Goal: Transaction & Acquisition: Purchase product/service

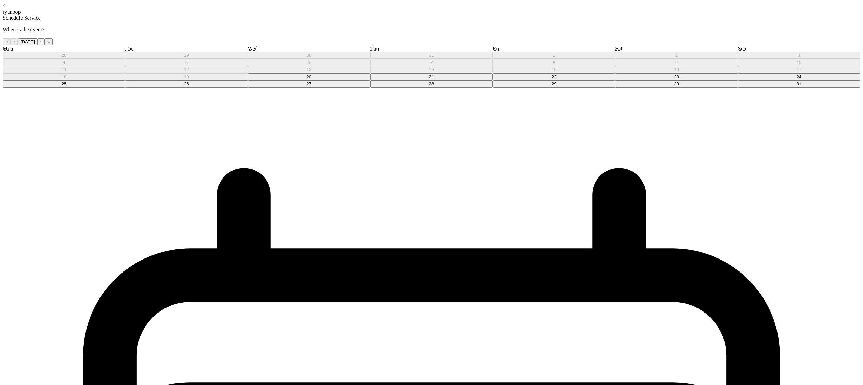
click at [551, 79] on abbr "22" at bounding box center [553, 76] width 5 height 5
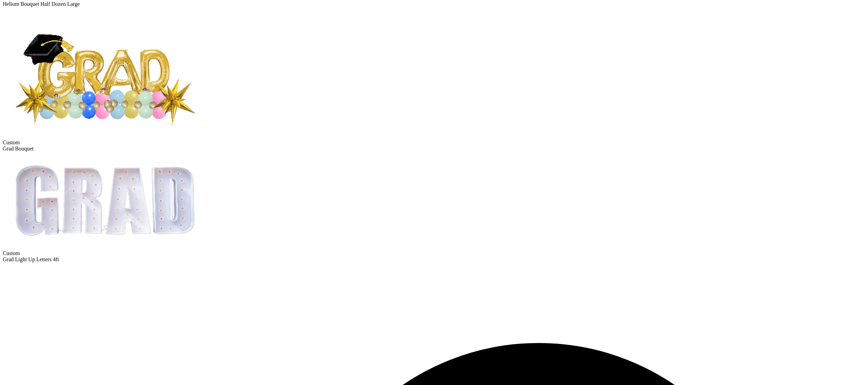
scroll to position [438, 0]
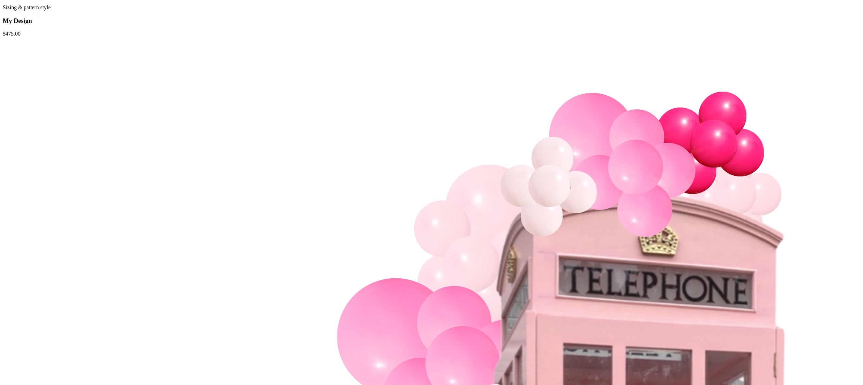
scroll to position [32, 0]
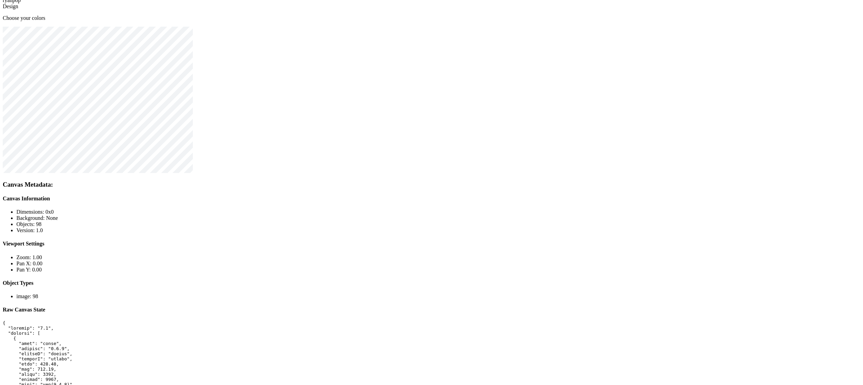
scroll to position [14, 0]
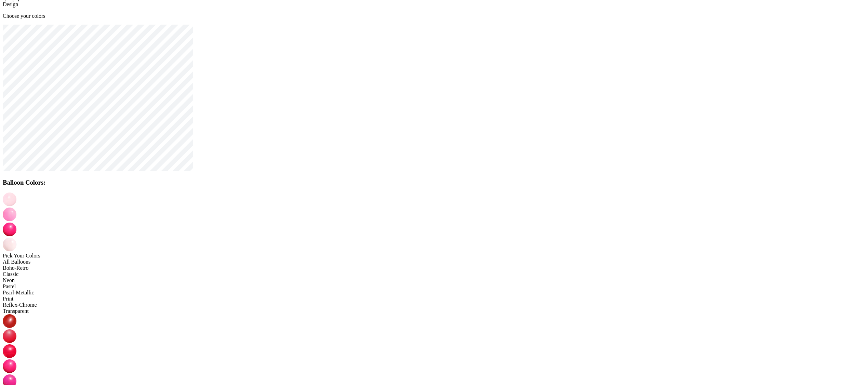
click at [16, 359] on img at bounding box center [10, 366] width 14 height 14
click at [16, 208] on img at bounding box center [10, 215] width 14 height 14
click at [16, 223] on img at bounding box center [10, 230] width 14 height 14
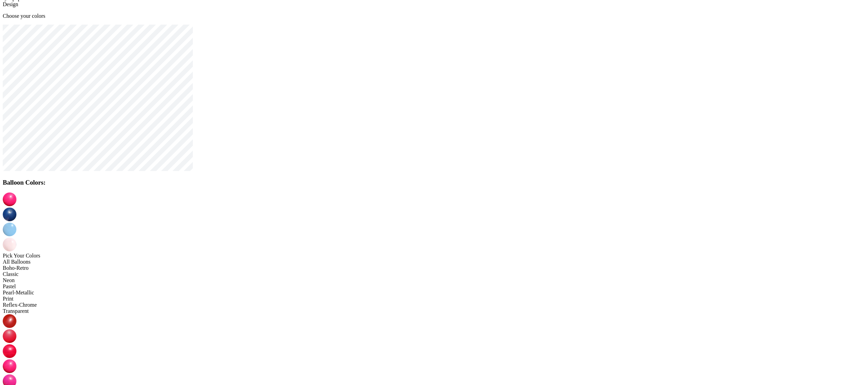
click at [16, 238] on img at bounding box center [10, 245] width 14 height 14
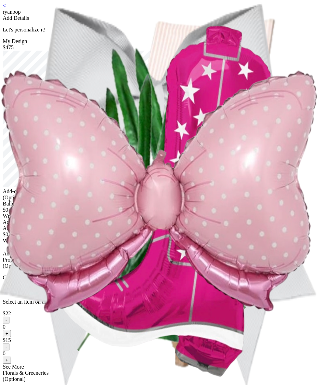
click at [247, 116] on div at bounding box center [158, 120] width 311 height 138
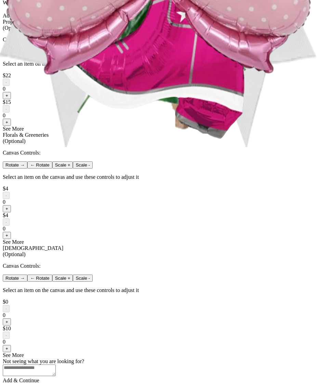
click at [11, 99] on button "+" at bounding box center [7, 95] width 8 height 7
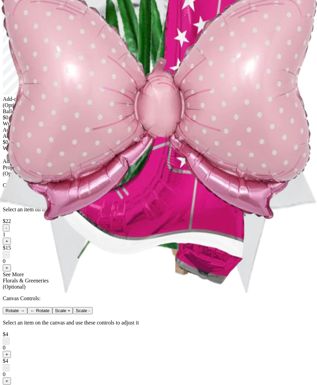
scroll to position [440, 0]
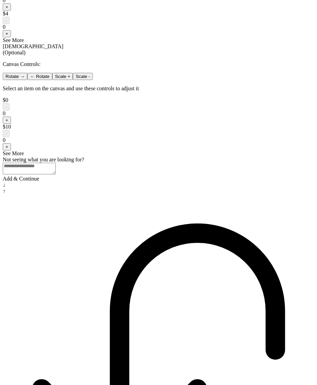
drag, startPoint x: 197, startPoint y: 227, endPoint x: 187, endPoint y: 214, distance: 16.3
click at [11, 150] on button "+" at bounding box center [7, 146] width 8 height 7
click at [11, 37] on button "+" at bounding box center [7, 33] width 8 height 7
click at [11, 11] on button "+" at bounding box center [7, 6] width 8 height 7
click at [196, 182] on div "Add & Continue" at bounding box center [158, 179] width 311 height 6
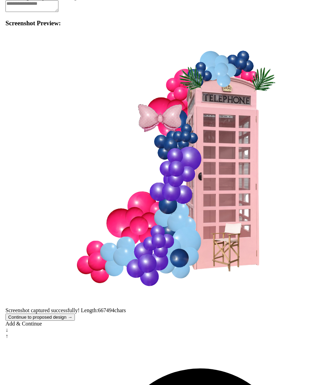
scroll to position [0, 0]
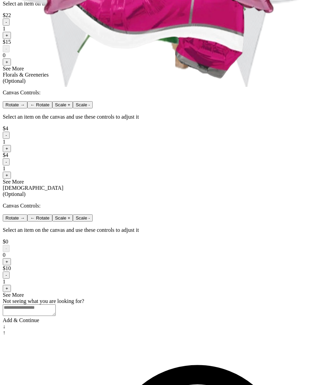
scroll to position [440, 0]
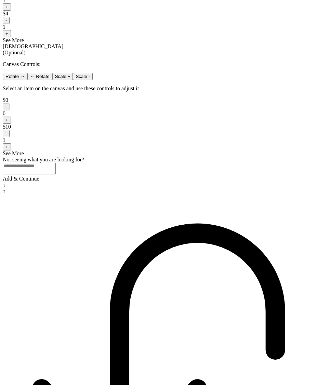
click at [183, 182] on div "Add & Continue" at bounding box center [158, 179] width 311 height 6
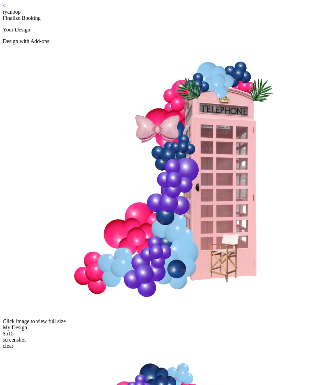
click at [169, 141] on img at bounding box center [180, 180] width 354 height 272
click at [160, 114] on img at bounding box center [180, 180] width 354 height 272
click at [177, 89] on img at bounding box center [180, 180] width 354 height 272
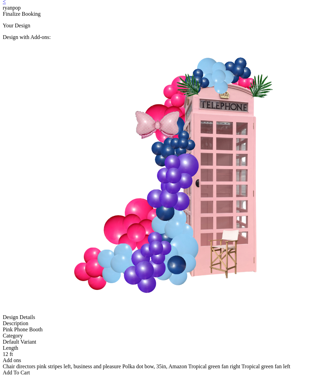
scroll to position [14, 0]
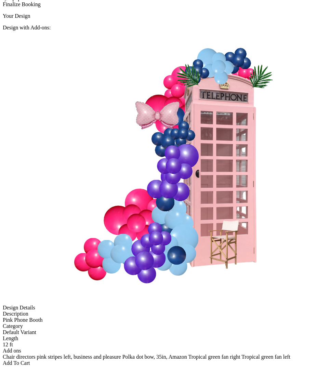
click at [168, 360] on div "Add To Cart" at bounding box center [158, 363] width 311 height 6
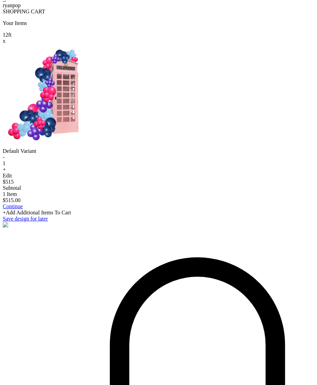
scroll to position [14, 0]
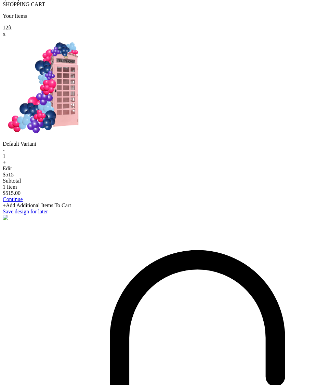
click at [134, 42] on div at bounding box center [158, 89] width 311 height 104
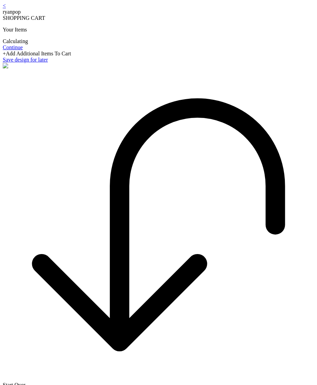
scroll to position [14, 0]
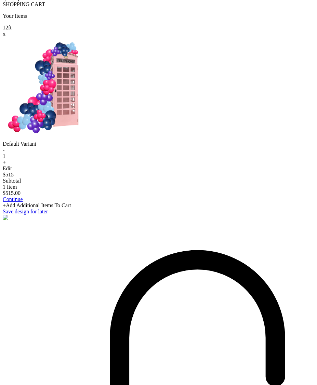
click at [65, 46] on div at bounding box center [158, 89] width 311 height 104
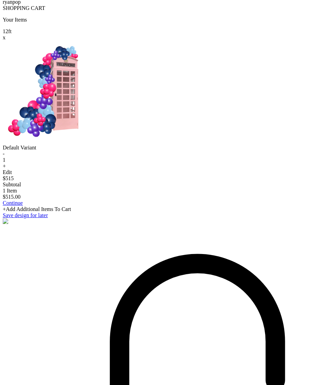
scroll to position [0, 0]
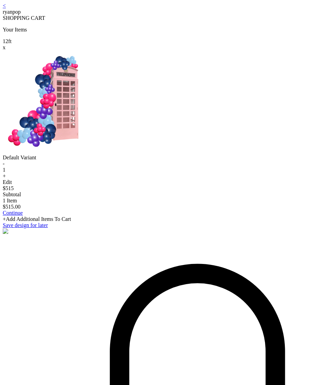
click at [6, 9] on link "<" at bounding box center [4, 6] width 3 height 6
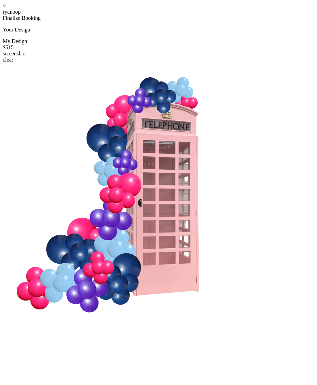
click at [6, 9] on link "<" at bounding box center [4, 6] width 3 height 6
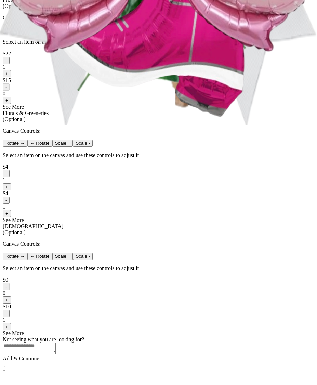
scroll to position [440, 0]
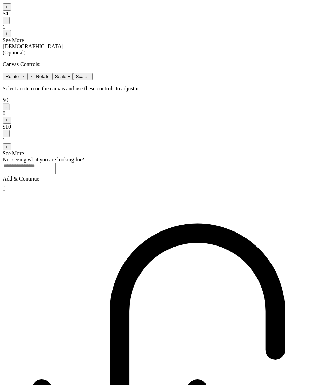
click at [190, 182] on div "Add & Continue" at bounding box center [158, 179] width 311 height 6
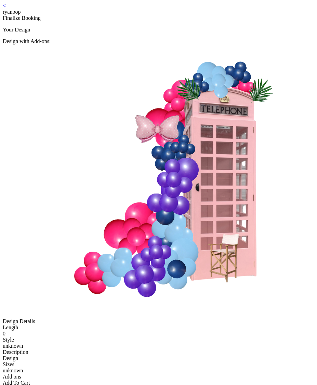
scroll to position [14, 0]
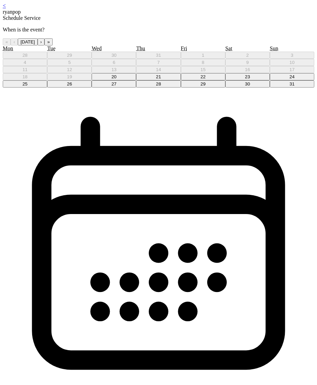
click at [160, 79] on abbr "21" at bounding box center [158, 76] width 5 height 5
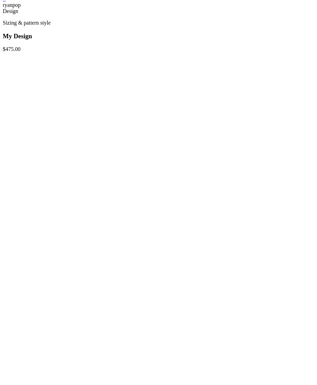
scroll to position [30, 0]
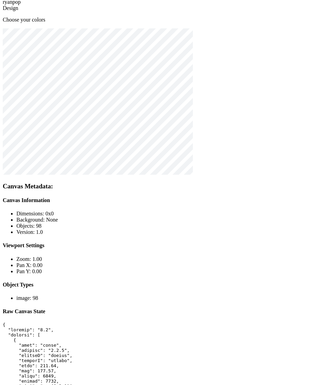
scroll to position [14, 0]
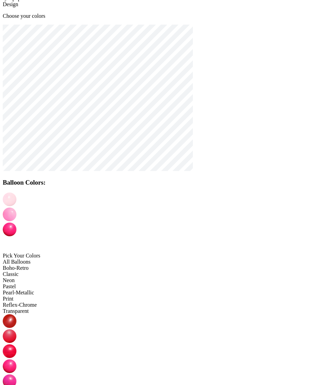
click at [16, 208] on img at bounding box center [10, 215] width 14 height 14
drag, startPoint x: 169, startPoint y: 203, endPoint x: 175, endPoint y: 203, distance: 5.8
click at [16, 223] on img at bounding box center [10, 230] width 14 height 14
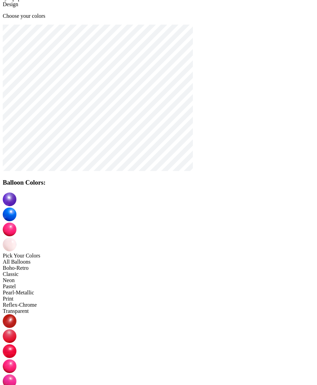
click at [16, 223] on img at bounding box center [10, 230] width 14 height 14
click at [16, 238] on img at bounding box center [10, 245] width 14 height 14
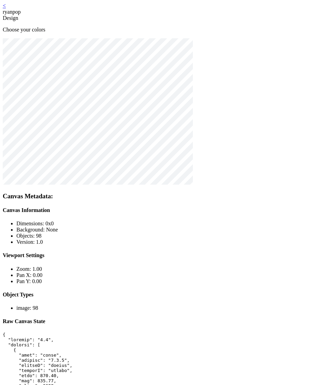
scroll to position [14, 0]
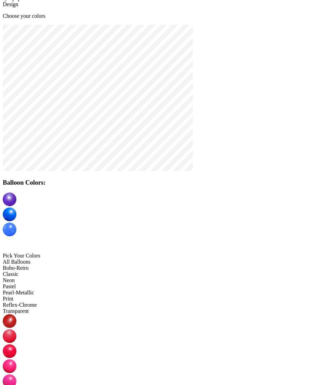
drag, startPoint x: 161, startPoint y: 295, endPoint x: 164, endPoint y: 291, distance: 5.1
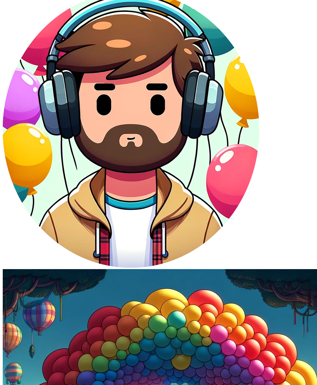
scroll to position [14, 0]
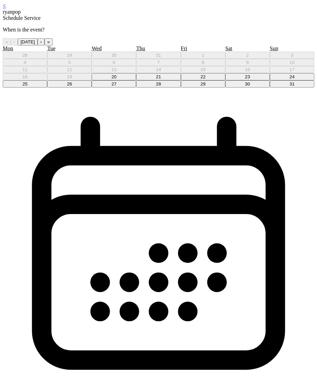
click at [230, 80] on button "23" at bounding box center [247, 76] width 44 height 7
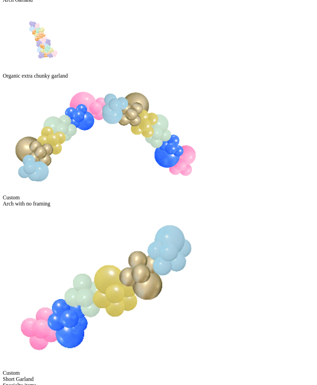
scroll to position [321, 0]
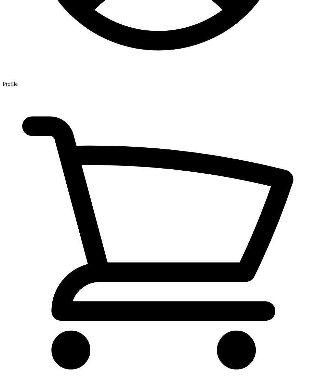
scroll to position [14, 0]
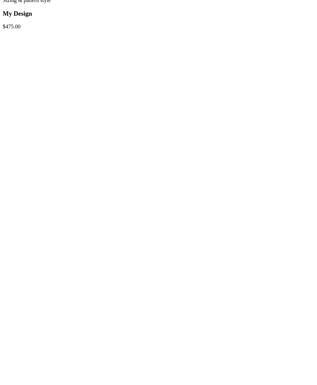
scroll to position [30, 0]
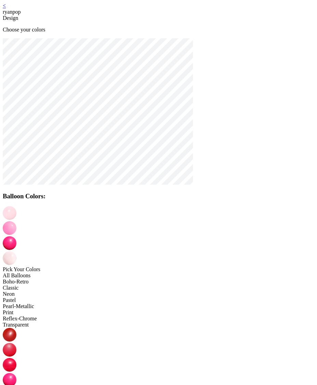
click at [16, 221] on img at bounding box center [10, 228] width 14 height 14
click at [16, 236] on img at bounding box center [10, 243] width 14 height 14
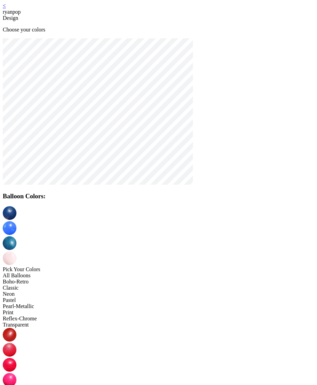
click at [16, 251] on img at bounding box center [10, 258] width 14 height 14
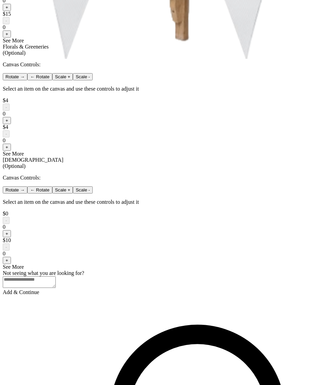
scroll to position [336, 0]
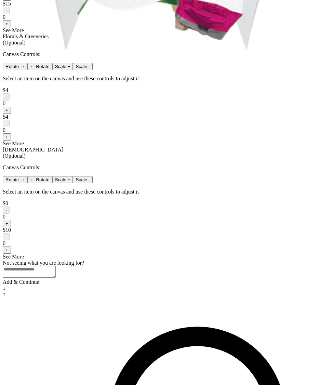
click at [11, 27] on button "+" at bounding box center [7, 23] width 8 height 7
click at [11, 114] on button "+" at bounding box center [7, 110] width 8 height 7
click at [11, 140] on button "+" at bounding box center [7, 136] width 8 height 7
click at [11, 254] on button "+" at bounding box center [7, 249] width 8 height 7
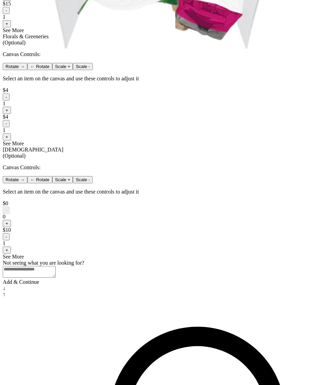
click at [11, 227] on button "+" at bounding box center [7, 223] width 8 height 7
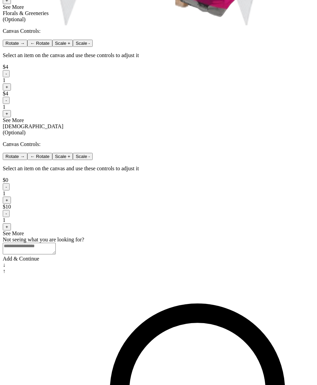
scroll to position [347, 0]
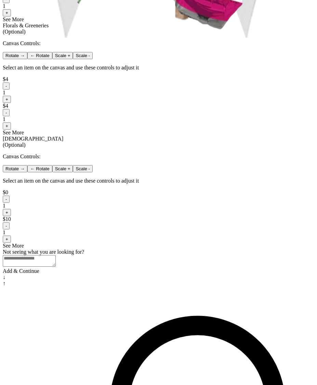
click at [170, 23] on div "See More" at bounding box center [158, 19] width 311 height 6
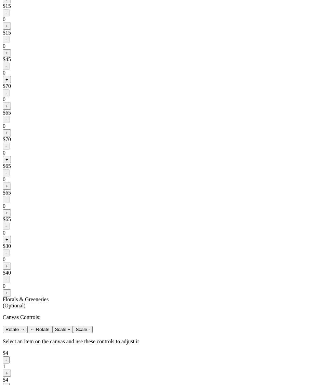
click at [11, 110] on button "+" at bounding box center [7, 106] width 8 height 7
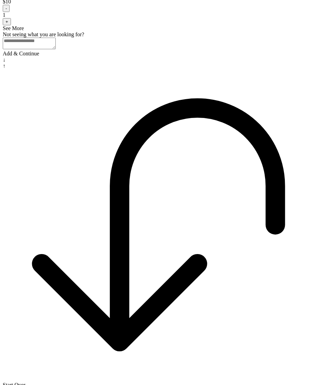
scroll to position [906, 0]
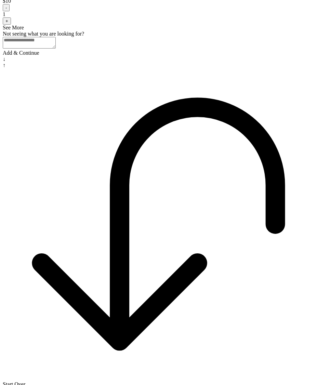
drag, startPoint x: 172, startPoint y: 333, endPoint x: 194, endPoint y: 303, distance: 37.4
click at [172, 56] on div "Add & Continue" at bounding box center [158, 53] width 311 height 6
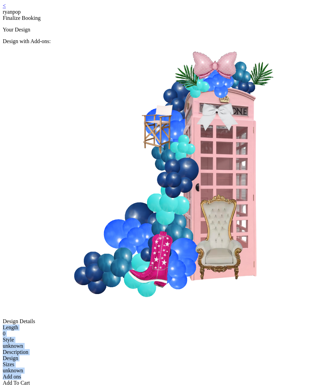
drag, startPoint x: 57, startPoint y: 237, endPoint x: 259, endPoint y: 287, distance: 208.6
click at [260, 318] on div "Design Details Length 0 Style unknown Description Design Sizes unknown Add ons" at bounding box center [158, 349] width 311 height 62
copy div "Length 0 Style unknown Description Design Sizes unknown Add ons"
click at [58, 10] on div "< ryanpop" at bounding box center [158, 9] width 311 height 12
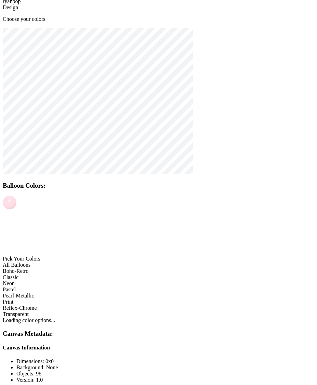
scroll to position [14, 0]
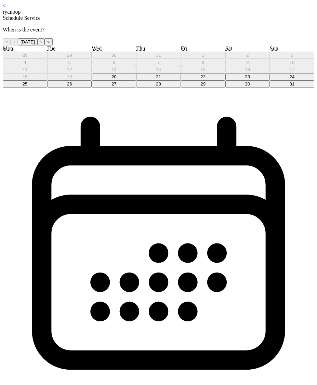
click at [181, 80] on button "22" at bounding box center [203, 76] width 44 height 7
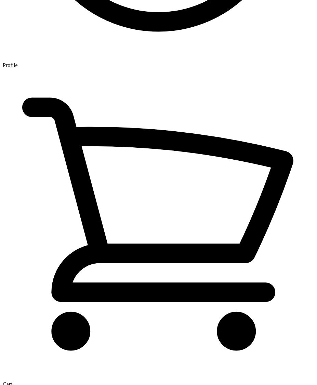
scroll to position [14, 0]
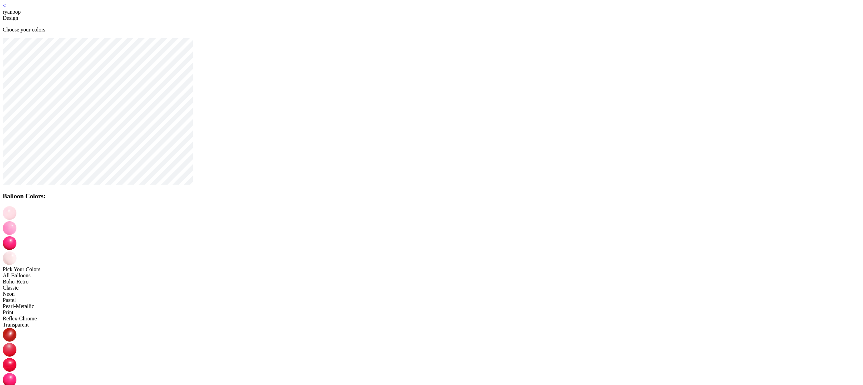
click at [16, 221] on img at bounding box center [10, 228] width 14 height 14
click at [16, 236] on img at bounding box center [10, 243] width 14 height 14
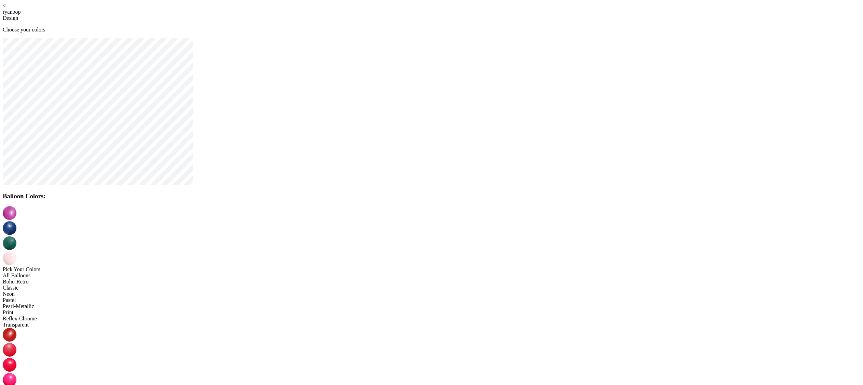
click at [16, 251] on img at bounding box center [10, 258] width 14 height 14
click at [317, 309] on div "Print" at bounding box center [431, 312] width 857 height 6
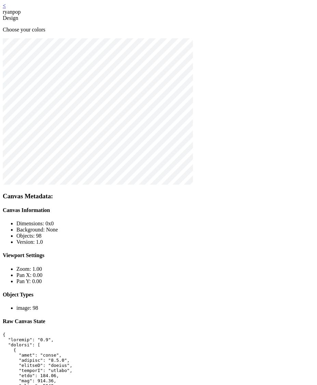
click at [58, 10] on div "< ryanpop" at bounding box center [158, 9] width 311 height 12
click at [6, 9] on link "<" at bounding box center [4, 6] width 3 height 6
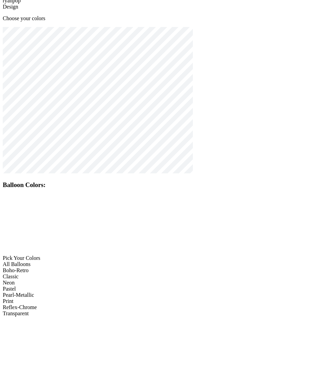
scroll to position [14, 0]
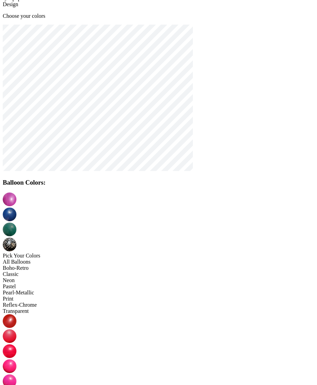
click at [16, 238] on img at bounding box center [10, 245] width 14 height 14
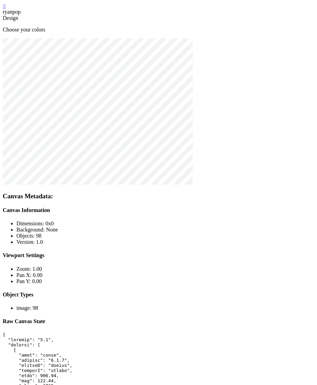
scroll to position [14, 0]
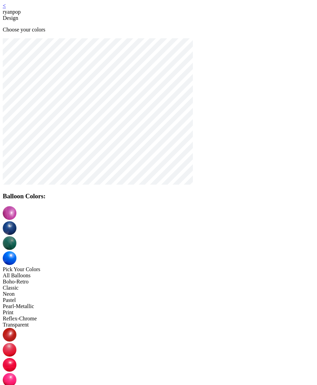
click at [6, 9] on link "<" at bounding box center [4, 6] width 3 height 6
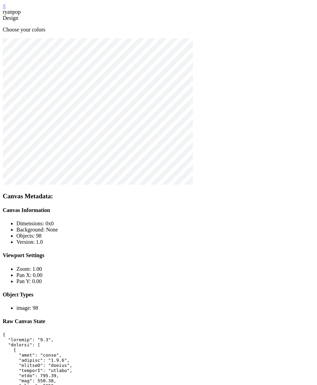
click at [6, 9] on link "<" at bounding box center [4, 6] width 3 height 6
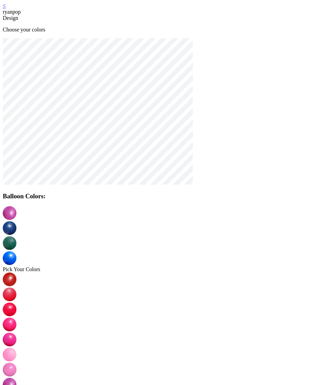
click at [59, 8] on div "< ryanpop" at bounding box center [158, 9] width 311 height 12
click at [56, 9] on div "< ryanpop" at bounding box center [158, 9] width 311 height 12
click at [6, 9] on link "<" at bounding box center [4, 6] width 3 height 6
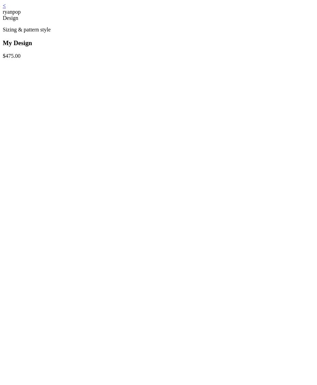
click at [6, 9] on link "<" at bounding box center [4, 6] width 3 height 6
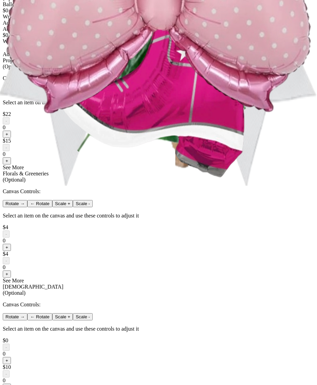
scroll to position [200, 0]
click at [11, 137] on button "+" at bounding box center [7, 133] width 8 height 7
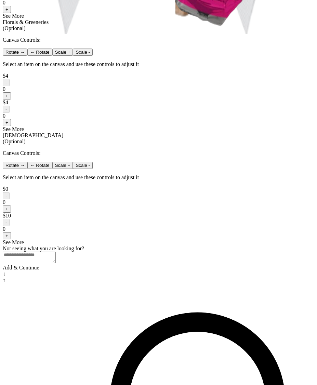
scroll to position [353, 0]
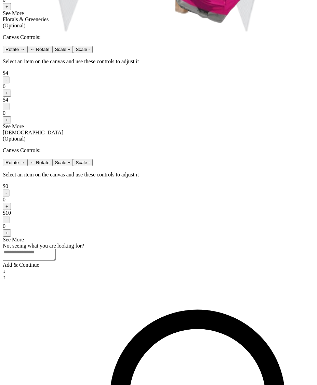
click at [11, 97] on button "+" at bounding box center [7, 93] width 8 height 7
click at [11, 123] on button "+" at bounding box center [7, 119] width 8 height 7
click at [11, 237] on button "+" at bounding box center [7, 232] width 8 height 7
click at [11, 210] on button "+" at bounding box center [7, 206] width 8 height 7
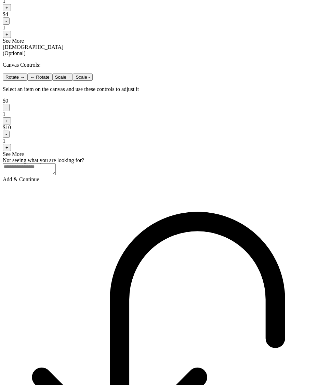
scroll to position [440, 0]
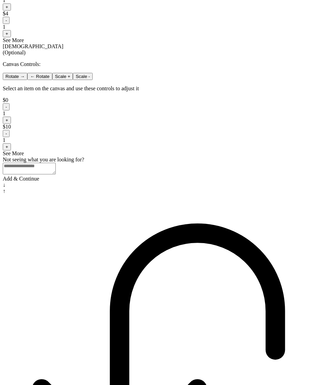
drag, startPoint x: 173, startPoint y: 330, endPoint x: 178, endPoint y: 326, distance: 6.6
click at [173, 182] on div "Add & Continue" at bounding box center [158, 179] width 311 height 6
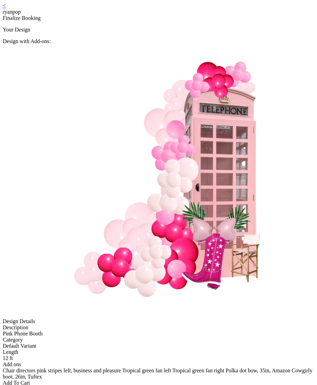
click at [159, 380] on div "Add To Cart" at bounding box center [158, 383] width 311 height 6
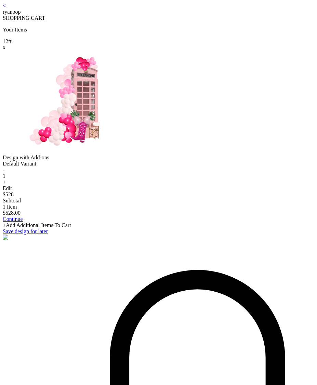
click at [23, 222] on link "Continue" at bounding box center [13, 219] width 20 height 6
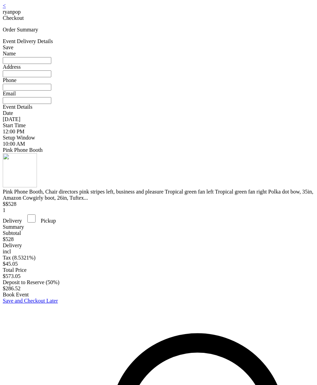
click at [6, 9] on link "<" at bounding box center [4, 6] width 3 height 6
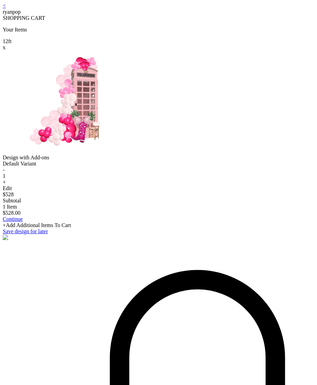
click at [6, 9] on link "<" at bounding box center [4, 6] width 3 height 6
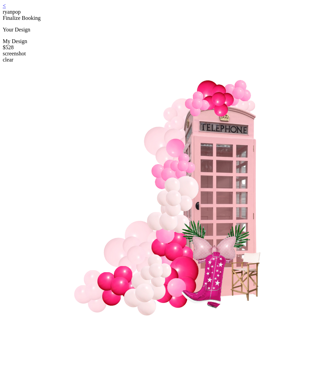
click at [6, 9] on link "<" at bounding box center [4, 6] width 3 height 6
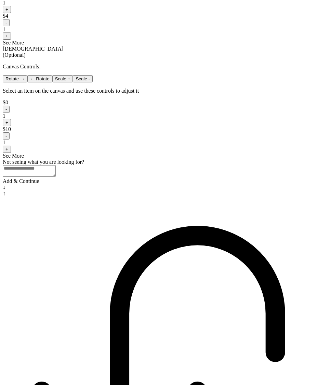
scroll to position [440, 0]
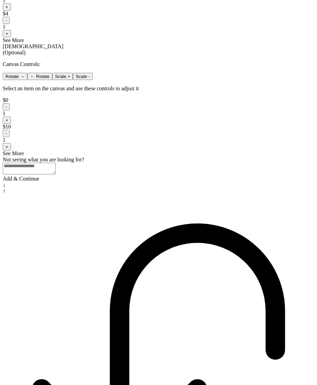
drag, startPoint x: 162, startPoint y: 332, endPoint x: 165, endPoint y: 321, distance: 11.6
click at [162, 182] on div "Add & Continue" at bounding box center [158, 179] width 311 height 6
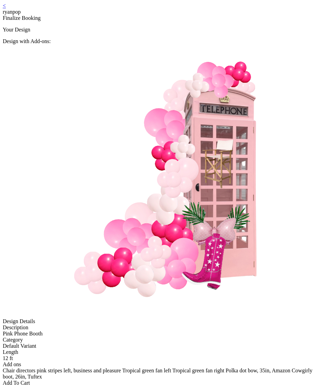
click at [6, 9] on link "<" at bounding box center [4, 6] width 3 height 6
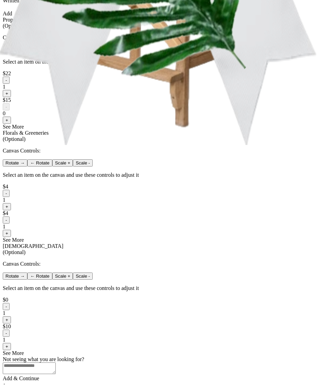
scroll to position [210, 0]
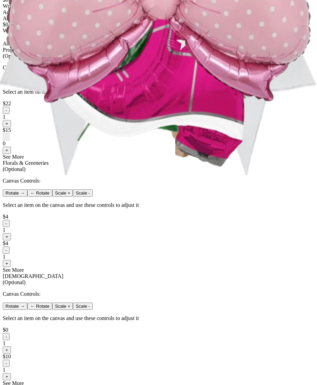
click at [10, 114] on button "-" at bounding box center [6, 110] width 7 height 7
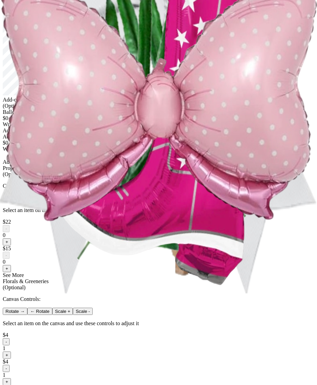
scroll to position [440, 0]
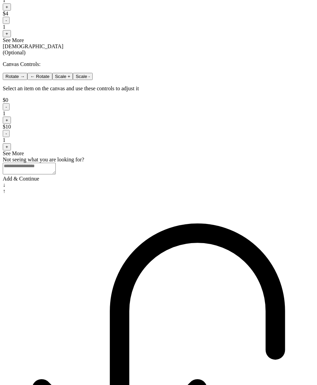
click at [163, 182] on div "Add & Continue" at bounding box center [158, 179] width 311 height 6
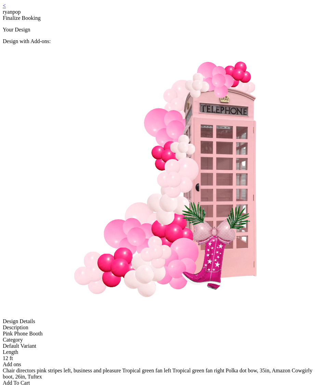
click at [6, 7] on link "<" at bounding box center [4, 6] width 3 height 6
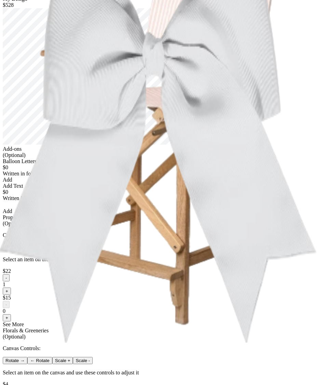
scroll to position [239, 0]
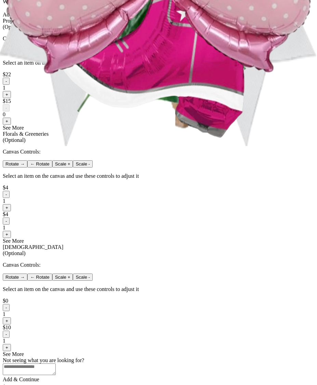
click at [10, 85] on button "-" at bounding box center [6, 81] width 7 height 7
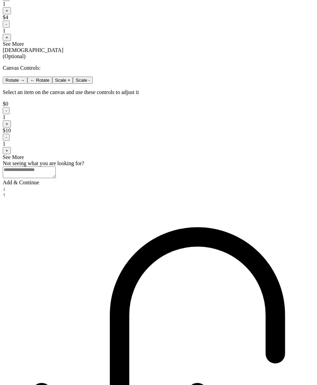
scroll to position [440, 0]
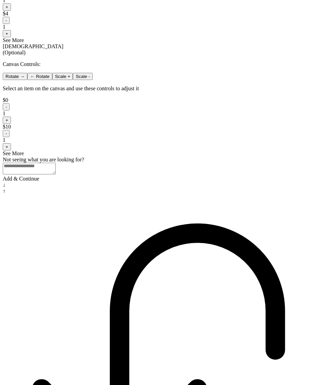
click at [149, 182] on div "Add & Continue" at bounding box center [158, 179] width 311 height 6
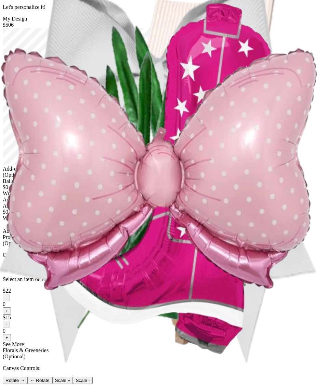
scroll to position [0, 0]
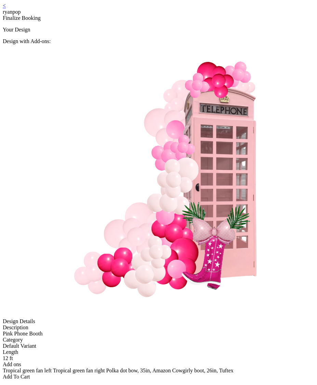
click at [6, 9] on link "<" at bounding box center [4, 6] width 3 height 6
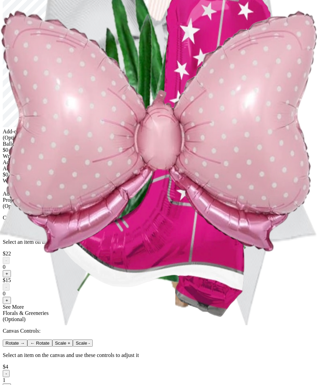
scroll to position [50, 0]
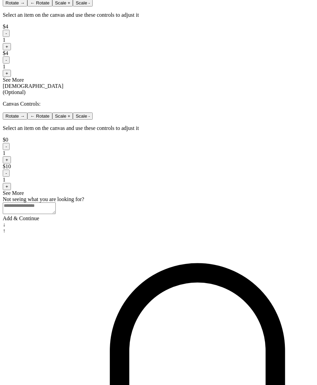
scroll to position [405, 0]
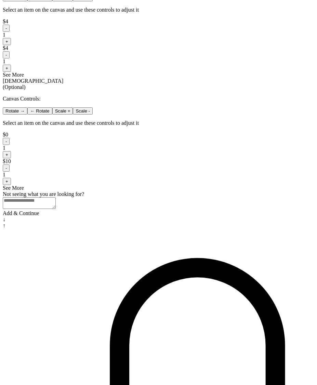
click at [10, 58] on button "-" at bounding box center [6, 54] width 7 height 7
click at [10, 32] on button "-" at bounding box center [6, 28] width 7 height 7
click at [10, 145] on button "-" at bounding box center [6, 141] width 7 height 7
click at [10, 172] on button "-" at bounding box center [6, 167] width 7 height 7
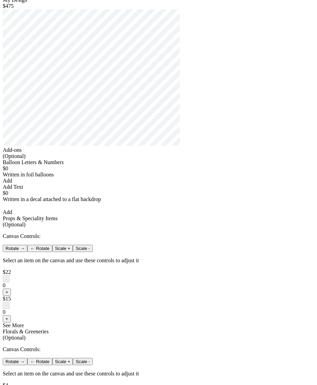
scroll to position [0, 0]
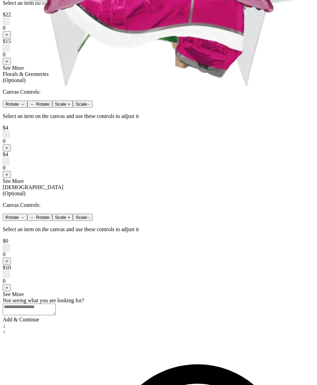
click at [11, 65] on button "+" at bounding box center [7, 61] width 8 height 7
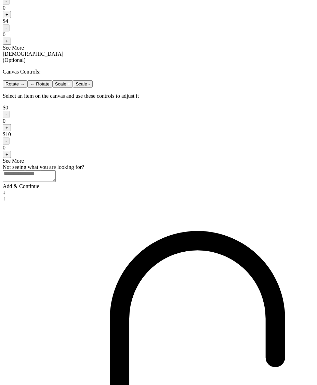
scroll to position [440, 0]
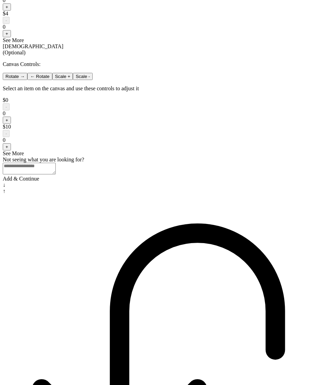
click at [178, 182] on div "Add & Continue" at bounding box center [158, 179] width 311 height 6
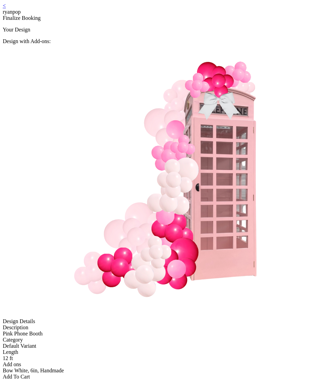
click at [52, 10] on div "< ryanpop Finalize Booking Your Design Design with Add-ons: Design Details Desc…" at bounding box center [158, 191] width 311 height 377
click at [51, 8] on div "< ryanpop Finalize Booking Your Design Design with Add-ons: Design Details Desc…" at bounding box center [158, 191] width 311 height 377
drag, startPoint x: 52, startPoint y: 10, endPoint x: 55, endPoint y: 11, distance: 3.4
click at [52, 10] on div "< ryanpop Finalize Booking Your Design Design with Add-ons: Design Details Desc…" at bounding box center [158, 191] width 311 height 377
click at [6, 9] on link "<" at bounding box center [4, 6] width 3 height 6
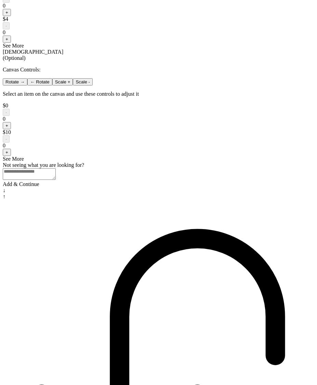
scroll to position [440, 0]
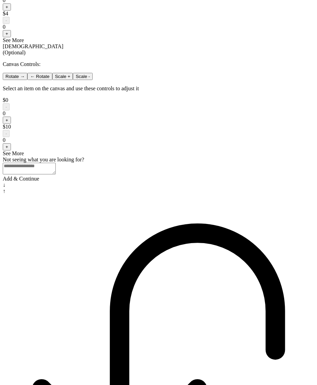
click at [11, 124] on button "+" at bounding box center [7, 120] width 8 height 7
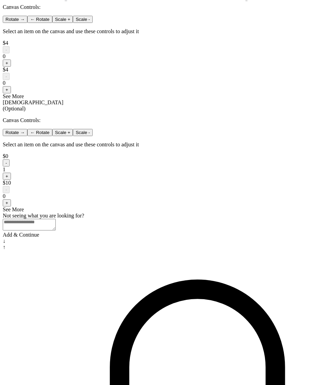
scroll to position [371, 0]
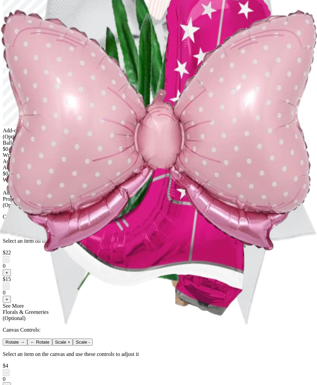
scroll to position [43, 0]
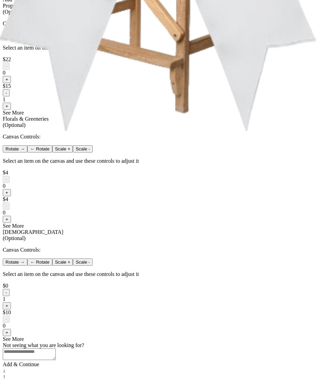
scroll to position [270, 0]
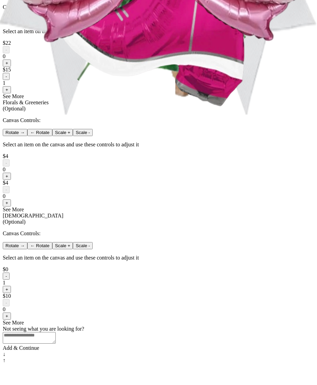
click at [10, 80] on button "-" at bounding box center [6, 76] width 7 height 7
click at [243, 156] on div "< ryanpop Add Details Let's personalize it! My Design $488 Add-ons (Optional) B…" at bounding box center [158, 47] width 311 height 631
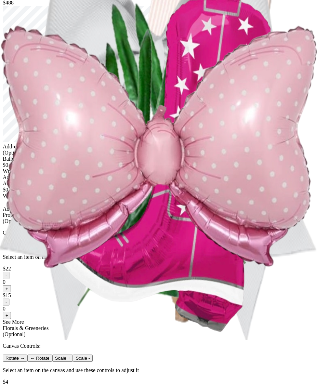
scroll to position [41, 0]
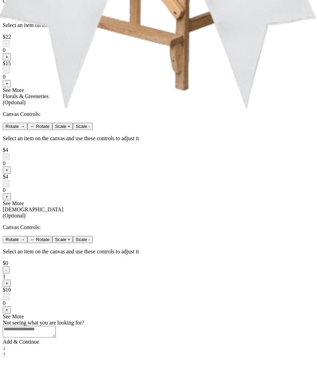
scroll to position [412, 0]
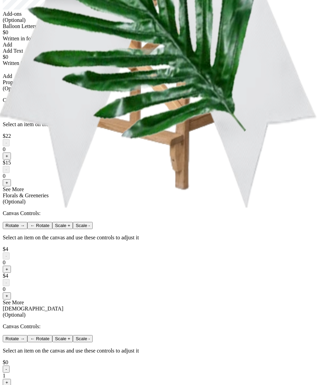
scroll to position [440, 0]
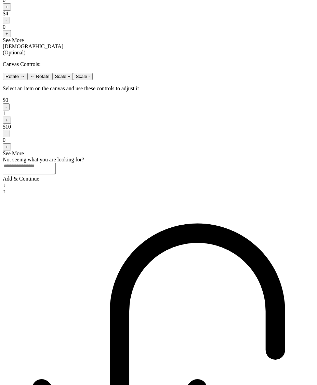
click at [10, 110] on button "-" at bounding box center [6, 106] width 7 height 7
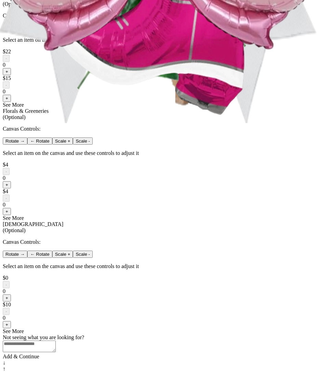
scroll to position [269, 0]
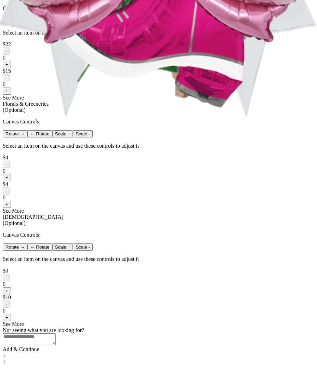
click at [11, 68] on button "+" at bounding box center [7, 64] width 8 height 7
click at [11, 181] on button "+" at bounding box center [7, 177] width 8 height 7
click at [203, 187] on div at bounding box center [158, 187] width 311 height 0
click at [11, 208] on button "+" at bounding box center [7, 204] width 8 height 7
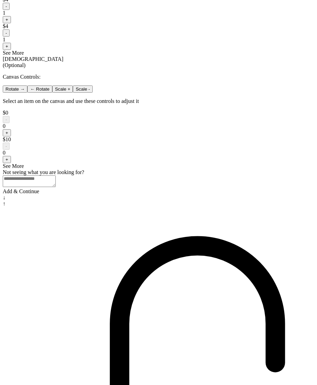
scroll to position [440, 0]
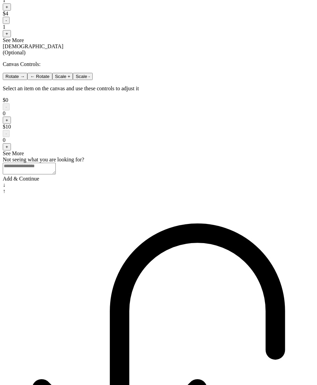
click at [164, 182] on div "Add & Continue" at bounding box center [158, 179] width 311 height 6
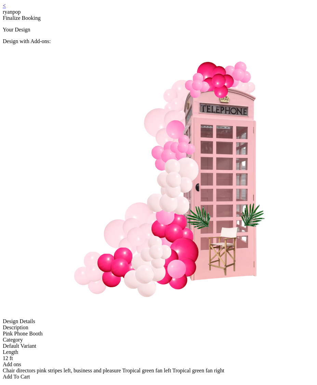
click at [181, 374] on div "Add To Cart" at bounding box center [158, 377] width 311 height 6
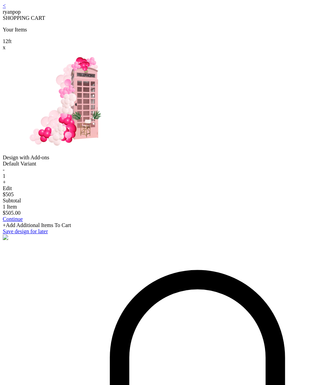
click at [23, 222] on link "Continue" at bounding box center [13, 219] width 20 height 6
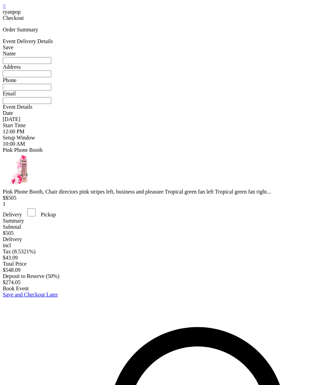
click at [58, 6] on div "< ryanpop" at bounding box center [158, 9] width 311 height 12
click at [6, 9] on link "<" at bounding box center [4, 6] width 3 height 6
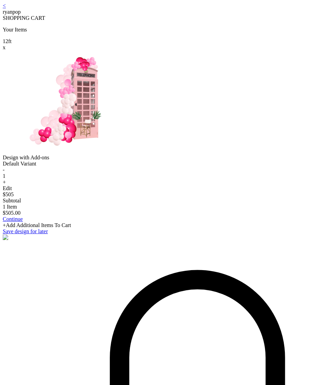
click at [150, 191] on div "Edit" at bounding box center [158, 188] width 311 height 6
click at [162, 191] on div "Edit" at bounding box center [158, 188] width 311 height 6
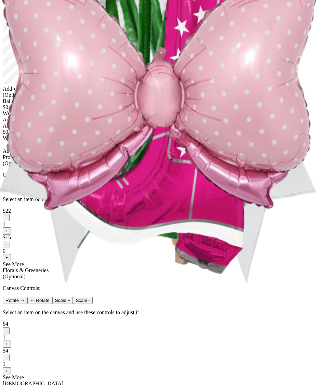
scroll to position [37, 0]
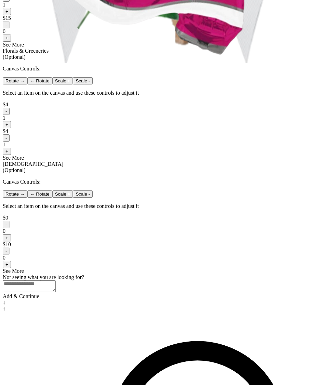
click at [11, 42] on button "+" at bounding box center [7, 38] width 8 height 7
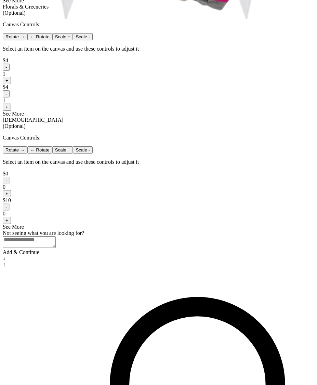
scroll to position [440, 0]
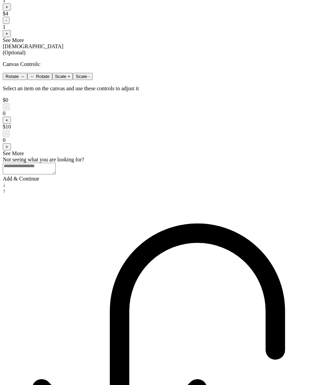
click at [209, 182] on div "Add & Continue" at bounding box center [158, 179] width 311 height 6
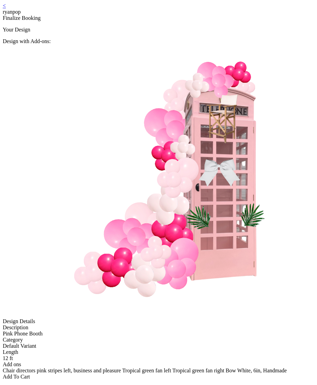
click at [159, 374] on div "Add To Cart" at bounding box center [158, 377] width 311 height 6
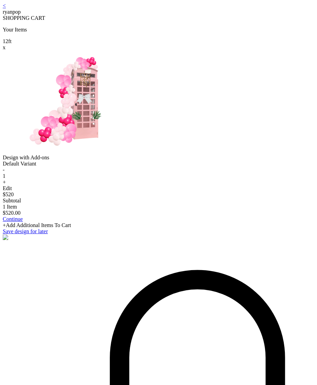
click at [58, 9] on div "< ryanpop" at bounding box center [158, 9] width 311 height 12
click at [6, 9] on link "<" at bounding box center [4, 6] width 3 height 6
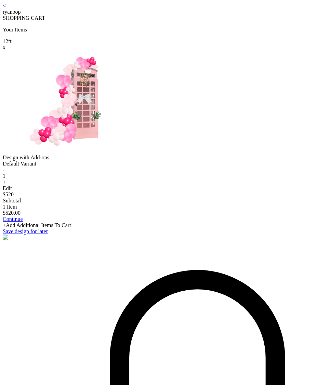
click at [23, 222] on link "Continue" at bounding box center [13, 219] width 20 height 6
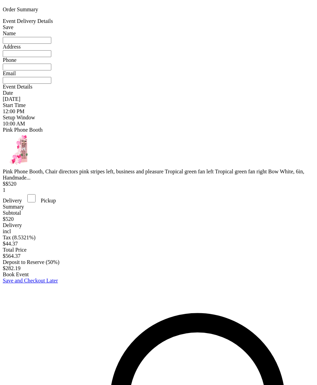
scroll to position [85, 0]
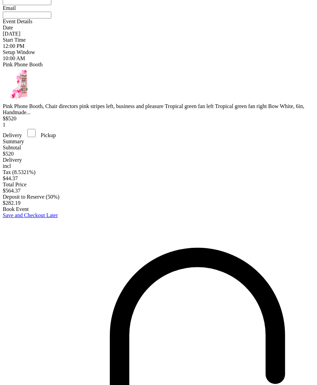
click at [37, 102] on img at bounding box center [20, 85] width 34 height 34
click at [117, 122] on div "$ $520" at bounding box center [158, 119] width 311 height 6
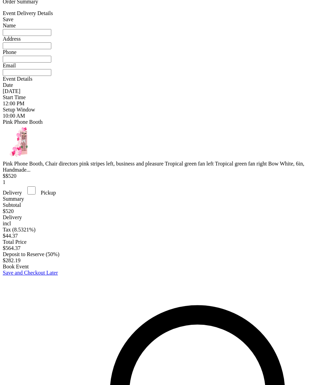
scroll to position [37, 0]
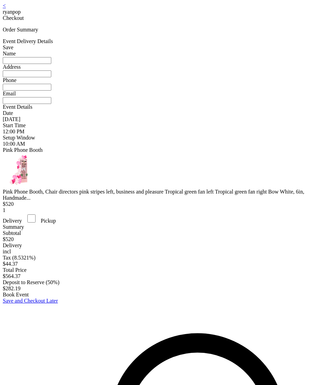
scroll to position [1, 0]
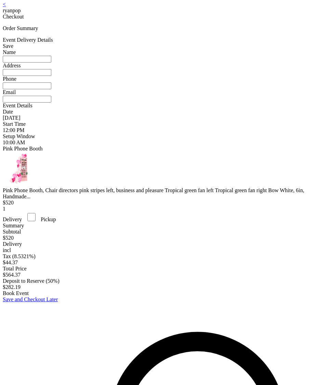
click at [51, 63] on input at bounding box center [27, 59] width 49 height 7
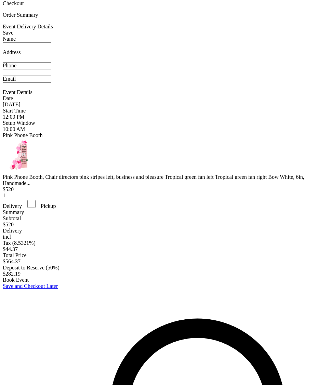
scroll to position [0, 0]
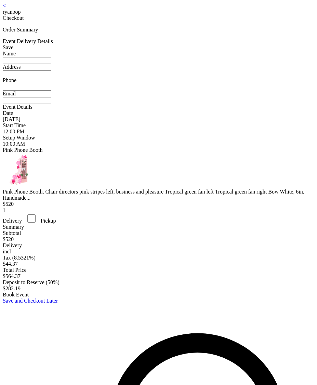
click at [51, 64] on input at bounding box center [27, 60] width 49 height 7
type input "**********"
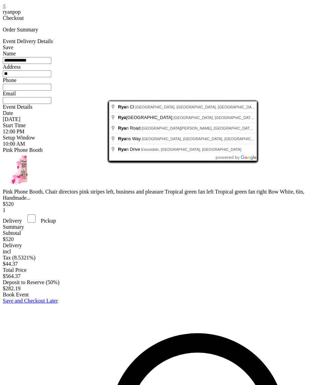
type input "*"
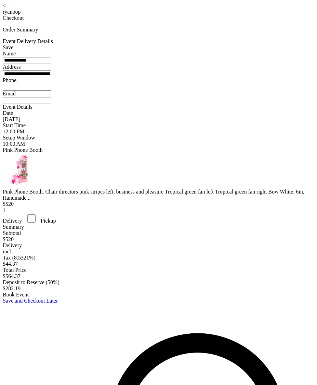
type input "**********"
click at [51, 91] on input at bounding box center [27, 87] width 49 height 7
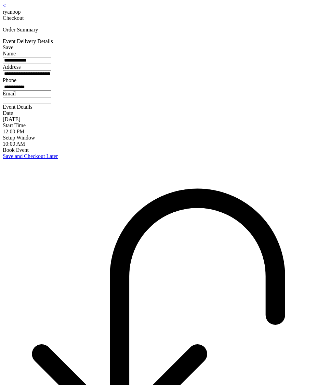
type input "**********"
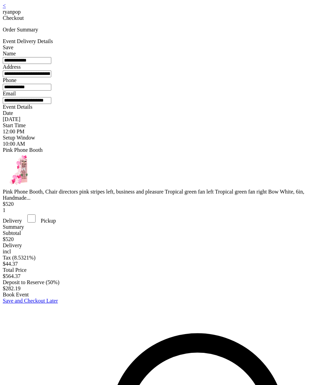
type input "**********"
click at [249, 51] on div "Save" at bounding box center [158, 47] width 311 height 6
click at [250, 51] on div "Save" at bounding box center [158, 47] width 311 height 6
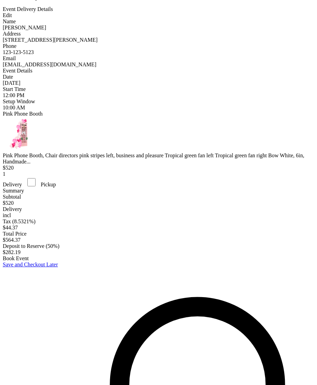
scroll to position [44, 0]
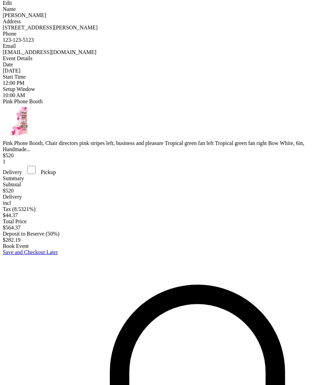
click at [178, 249] on div "Book Event" at bounding box center [158, 246] width 311 height 6
